Goal: Task Accomplishment & Management: Use online tool/utility

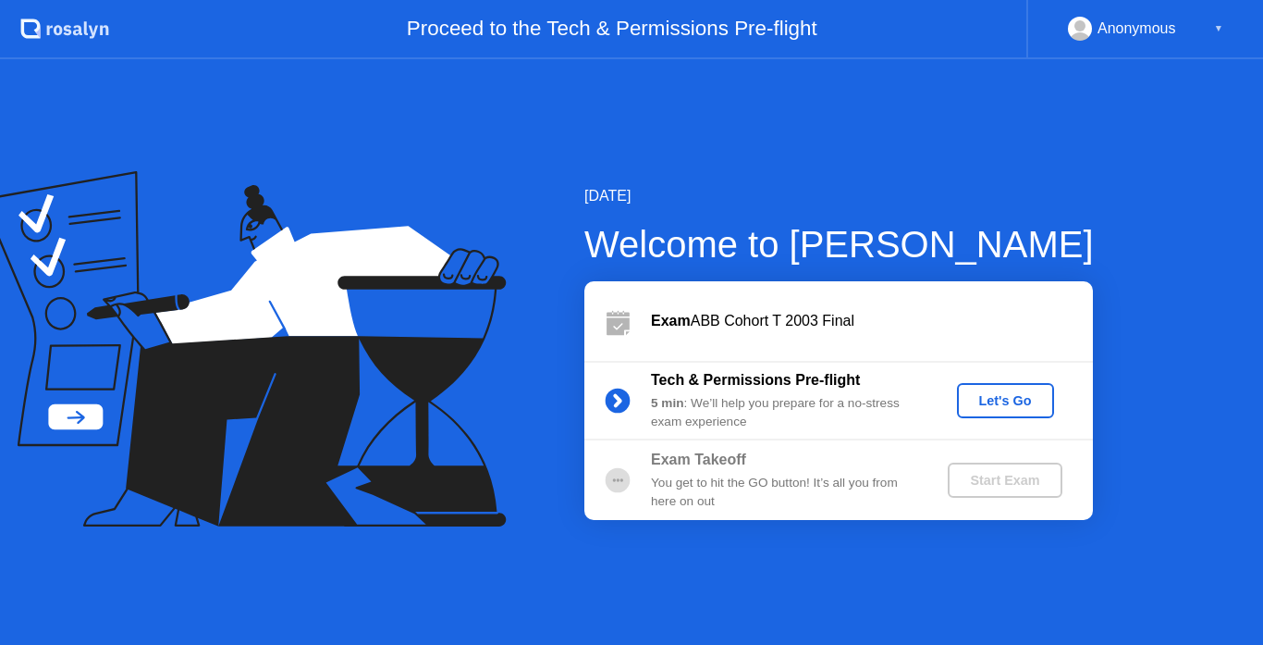
click at [1026, 394] on div "Let's Go" at bounding box center [1006, 400] width 82 height 15
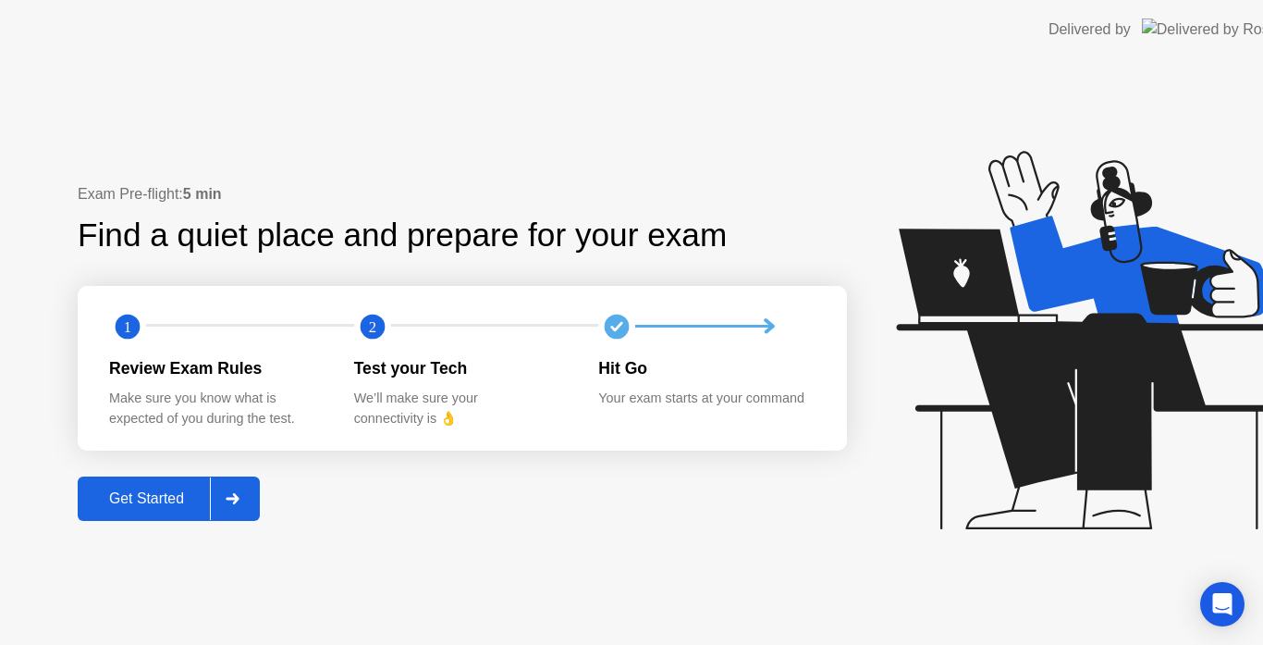
click at [1009, 394] on icon at bounding box center [1089, 340] width 387 height 378
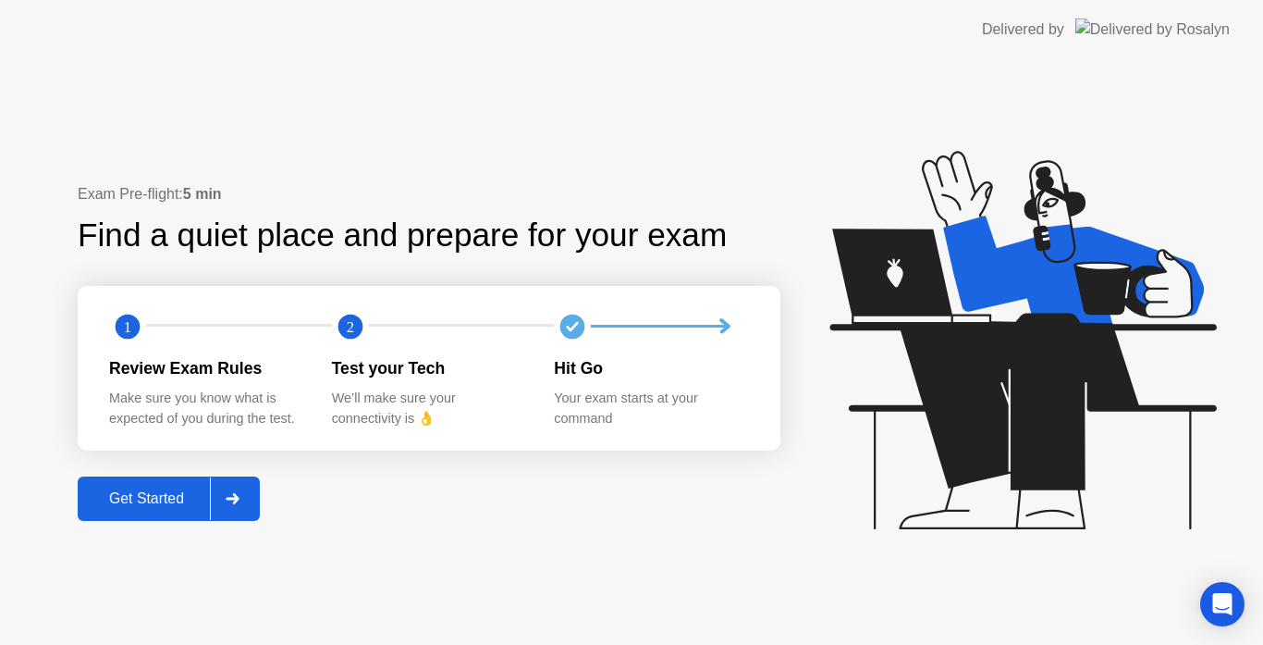
click at [179, 497] on div "Get Started" at bounding box center [146, 498] width 127 height 17
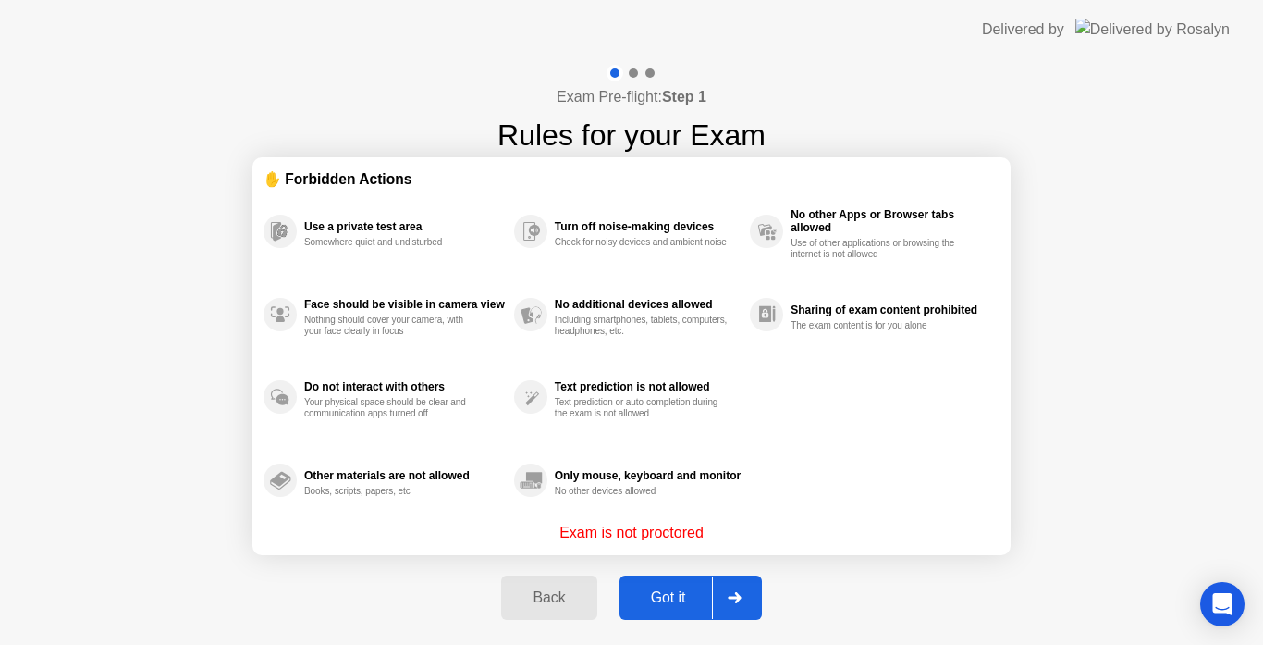
click at [649, 598] on div "Got it" at bounding box center [668, 597] width 87 height 17
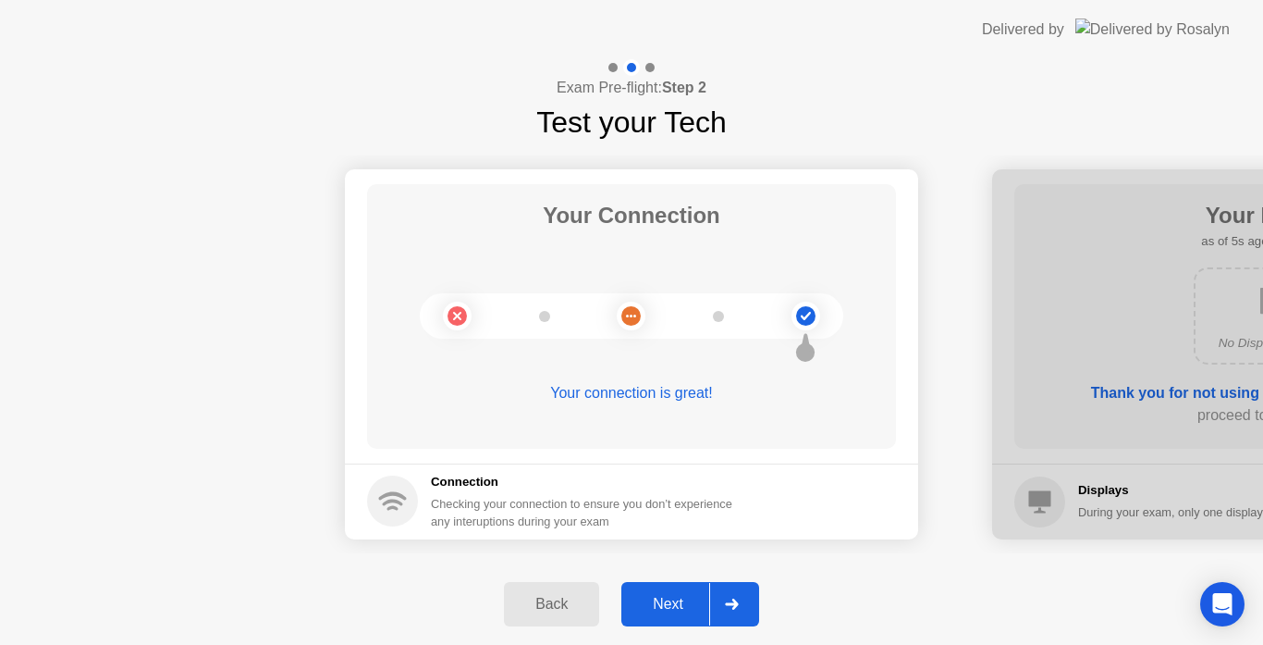
click at [649, 598] on div "Next" at bounding box center [668, 604] width 82 height 17
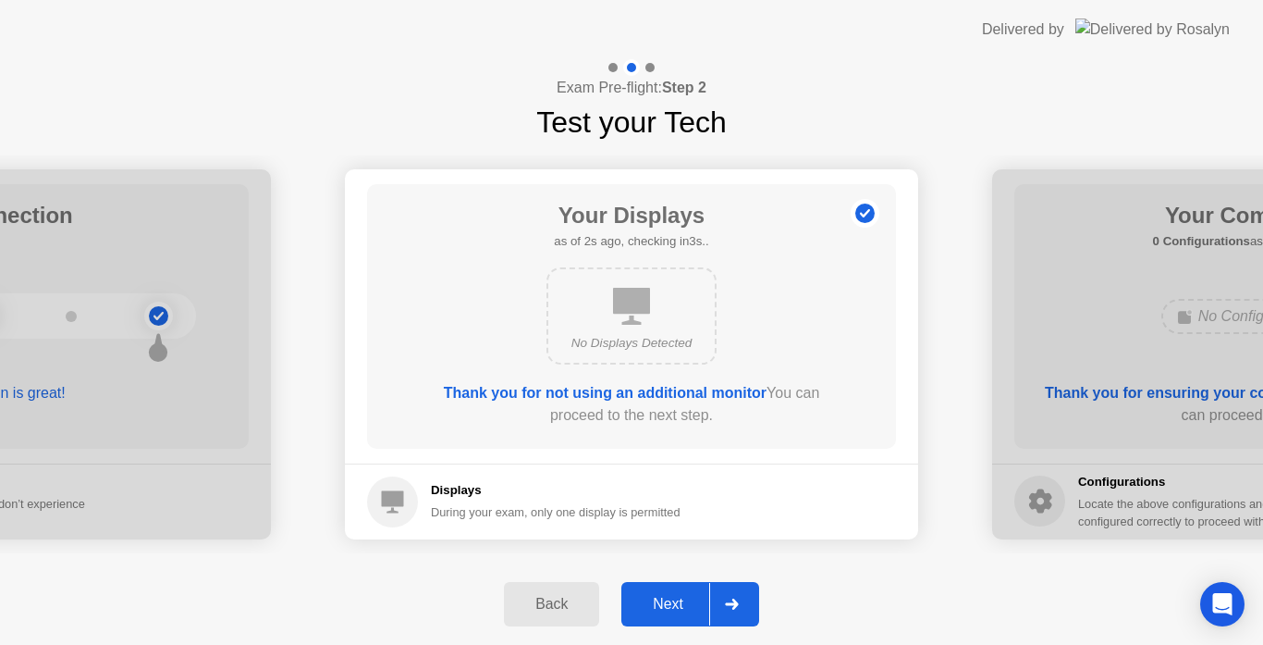
click at [666, 601] on div "Next" at bounding box center [668, 604] width 82 height 17
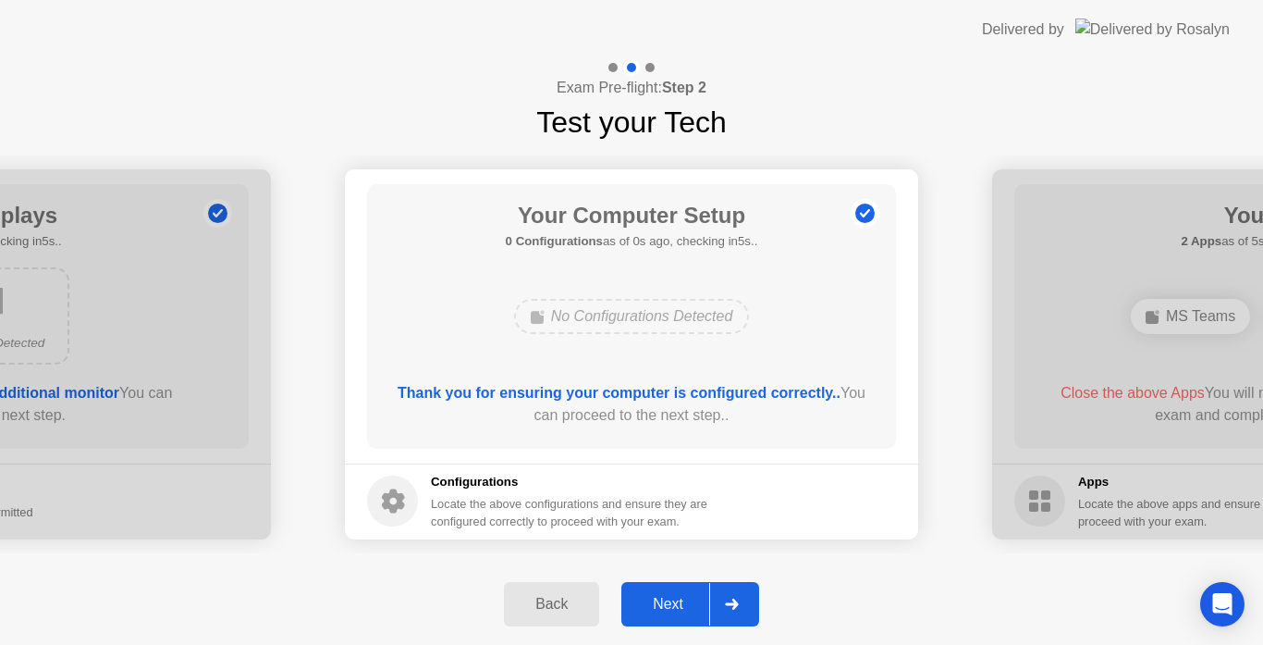
click at [674, 608] on div "Next" at bounding box center [668, 604] width 82 height 17
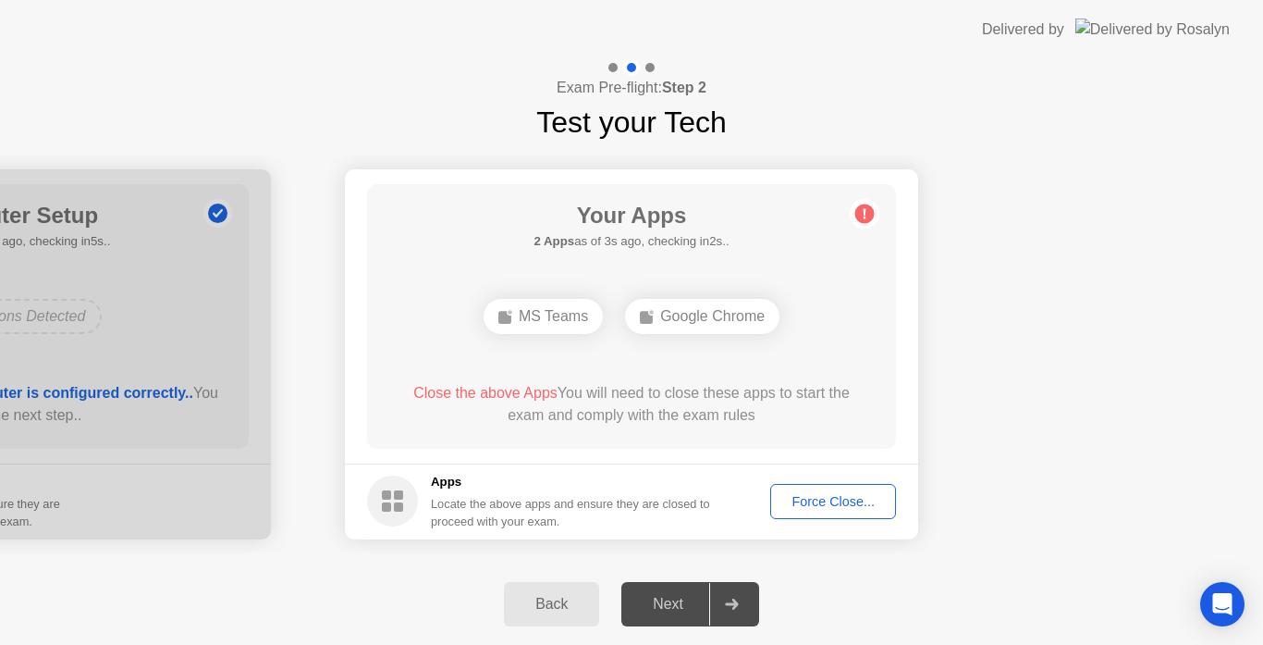
click at [806, 515] on button "Force Close..." at bounding box center [833, 501] width 126 height 35
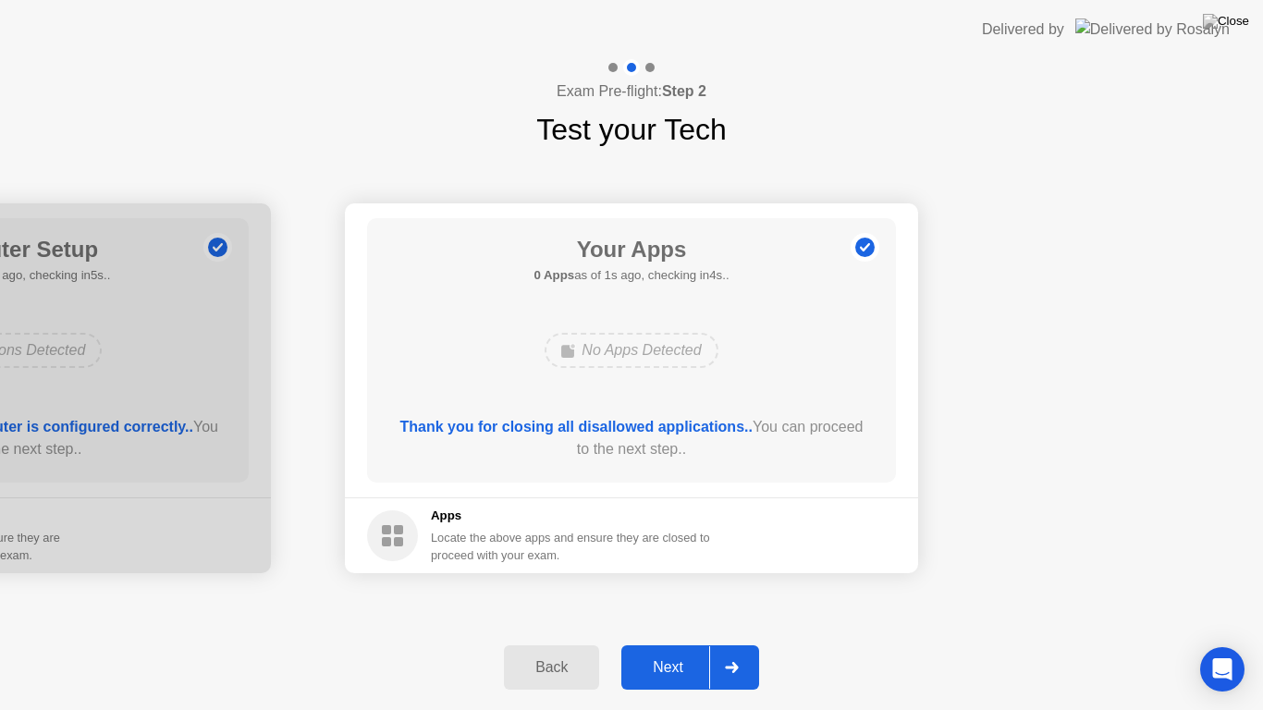
click at [754, 644] on div at bounding box center [731, 667] width 44 height 43
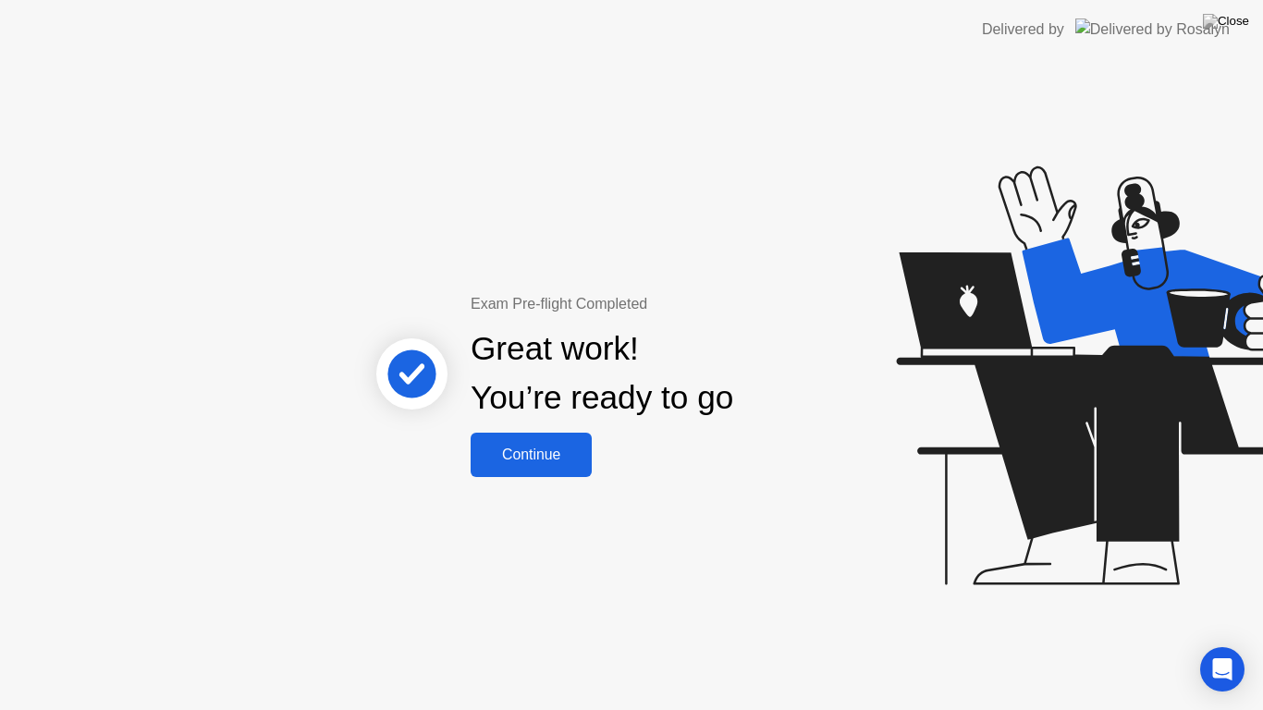
click at [542, 453] on div "Continue" at bounding box center [531, 455] width 110 height 17
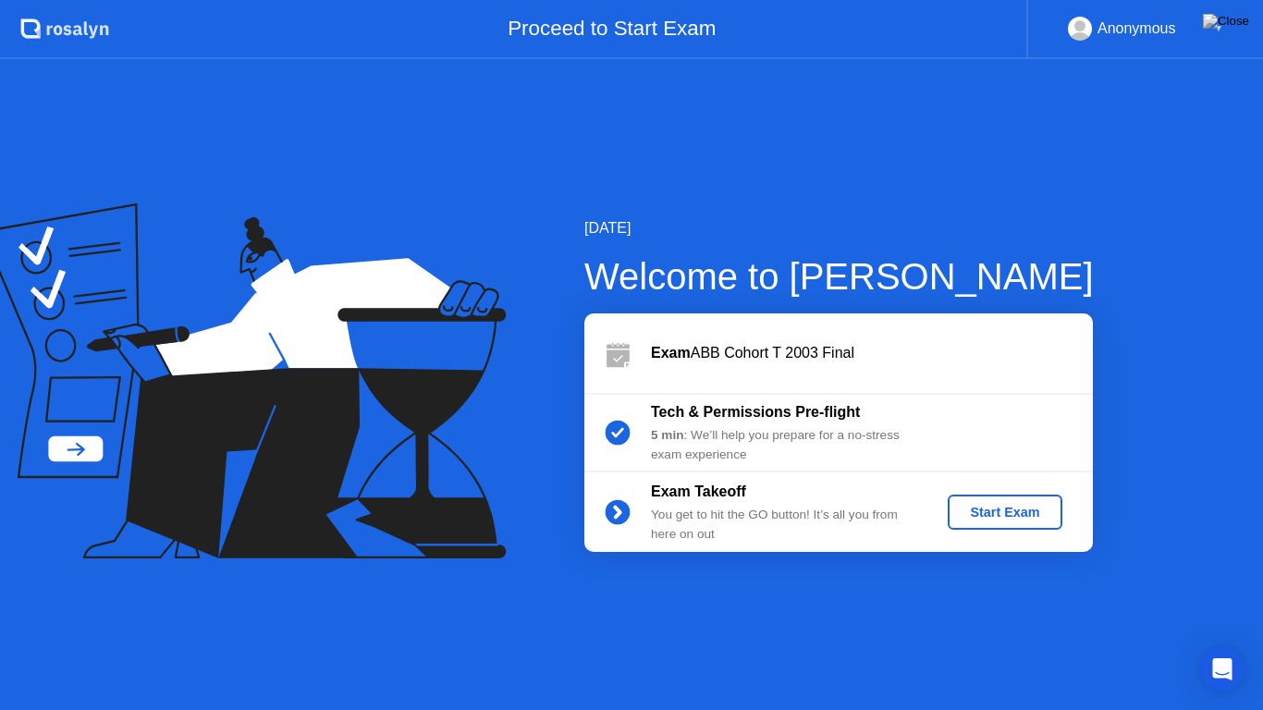
click at [959, 505] on div "Start Exam" at bounding box center [1004, 512] width 99 height 15
